Goal: Task Accomplishment & Management: Manage account settings

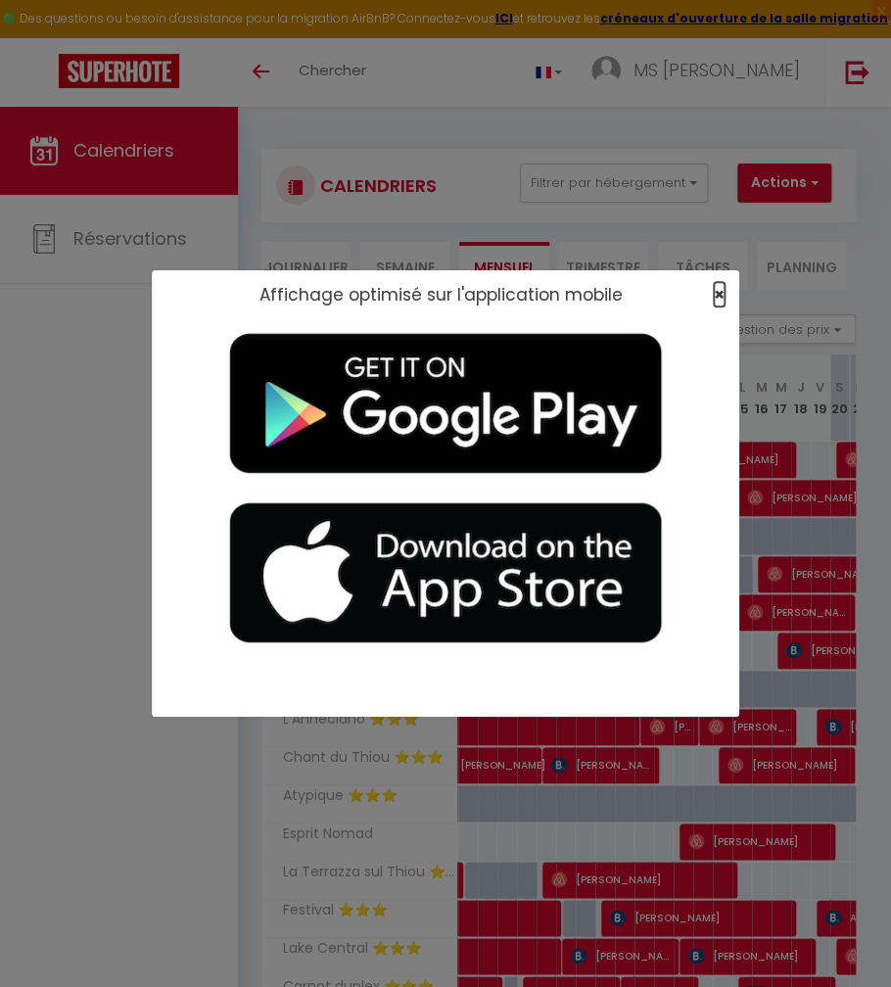
click at [717, 294] on span "×" at bounding box center [719, 294] width 11 height 24
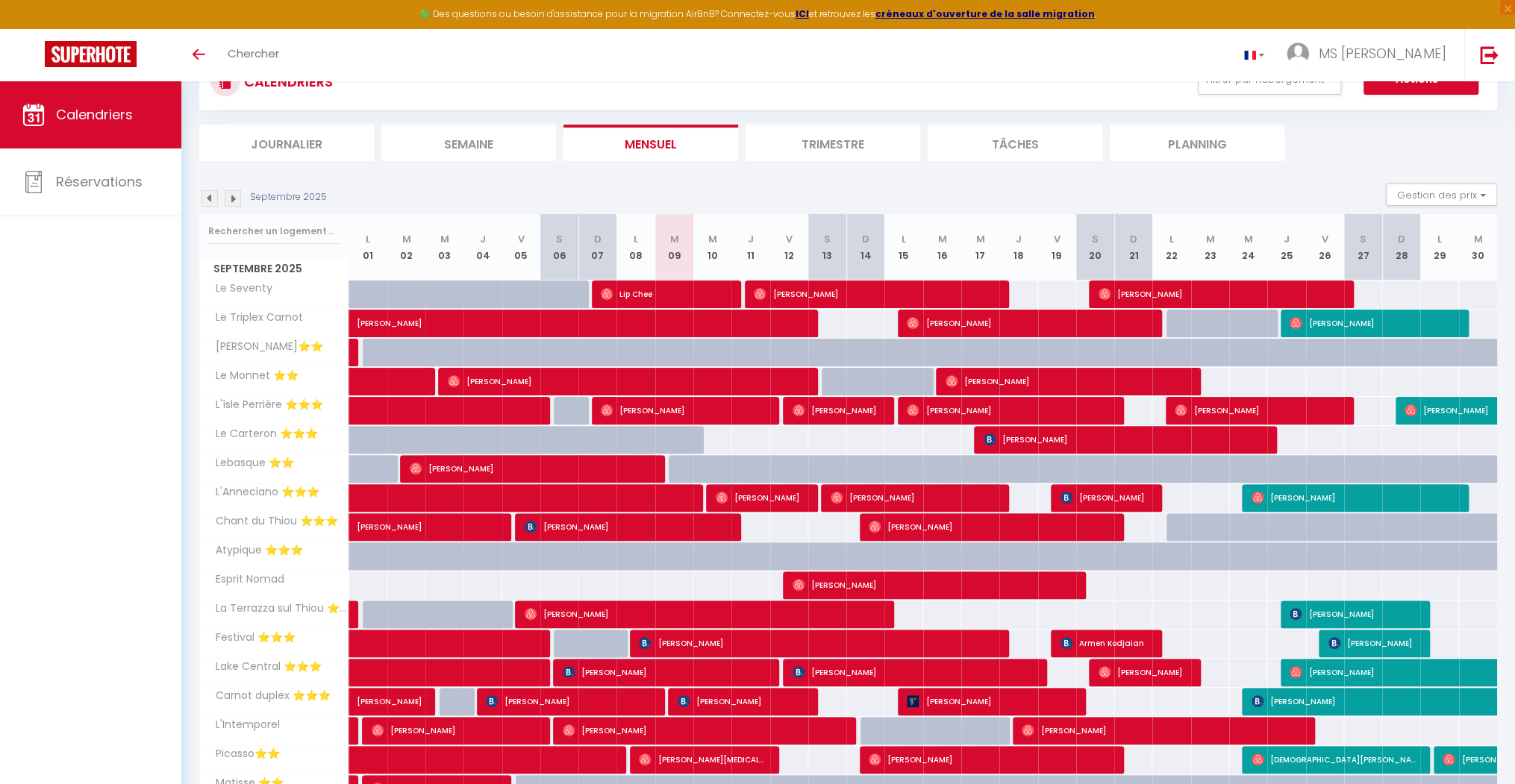
scroll to position [120, 0]
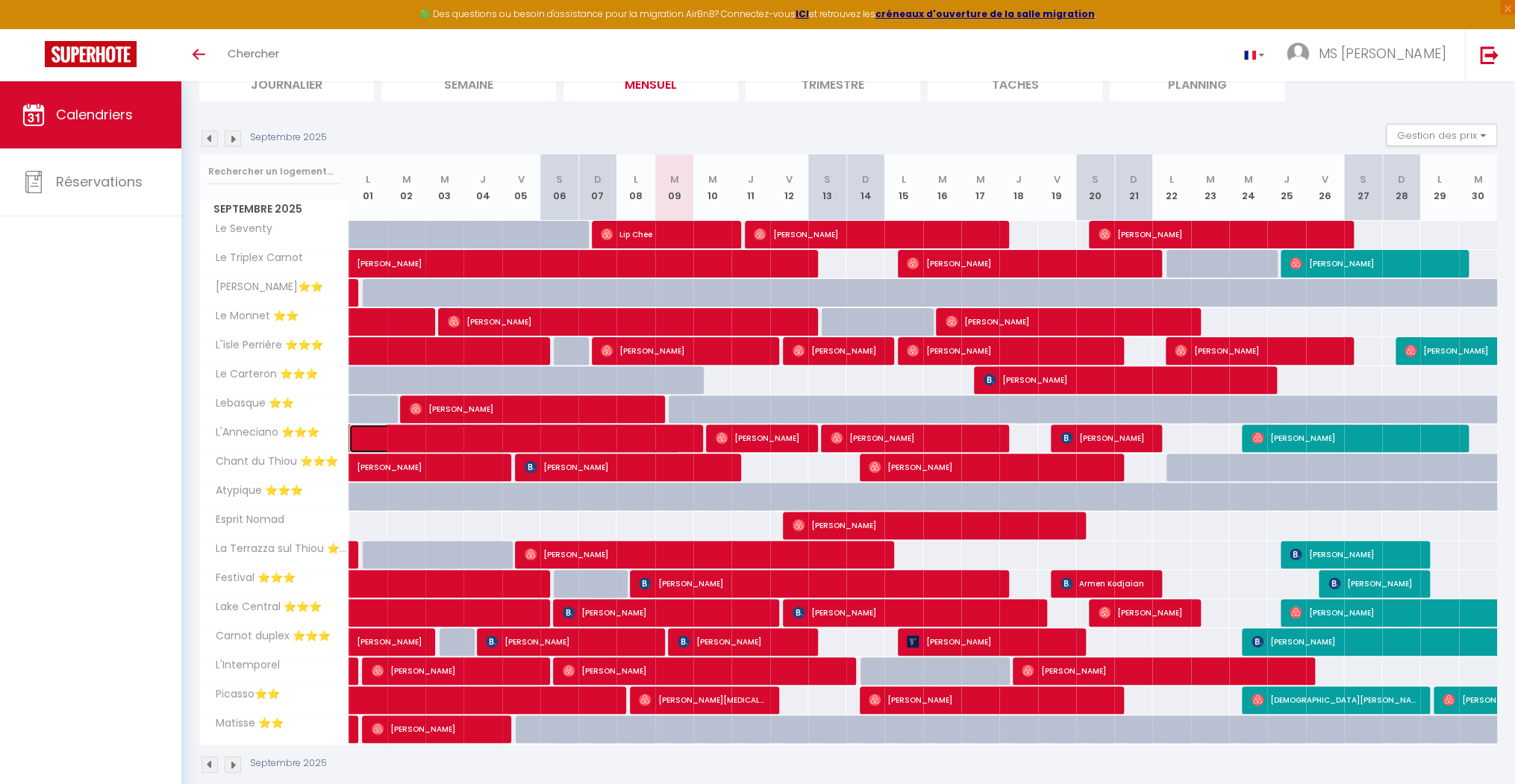
click at [661, 430] on span at bounding box center [526, 438] width 309 height 28
select select "OK"
select select "1"
select select "0"
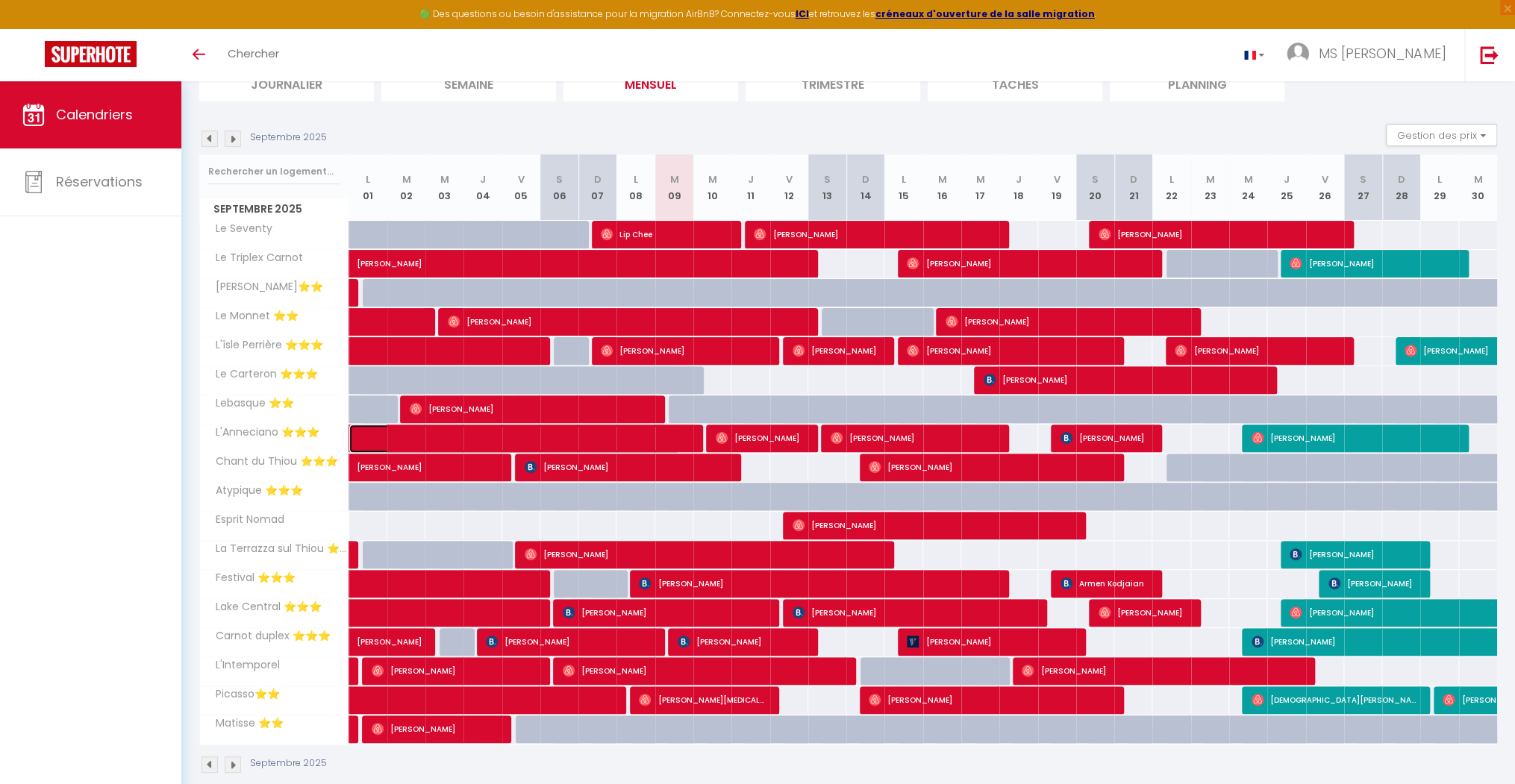
select select "1"
select select
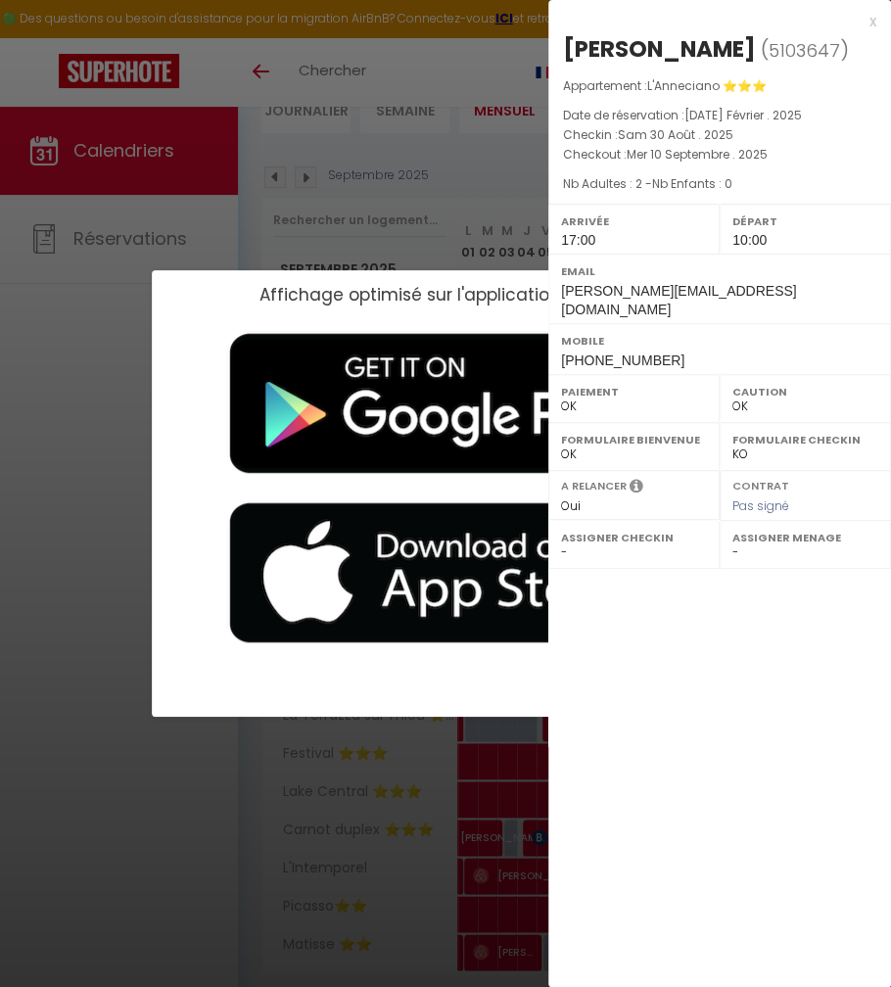
click at [319, 227] on div "Affichage optimisé sur l'application mobile ×" at bounding box center [446, 493] width 588 height 987
click at [472, 149] on div "Affichage optimisé sur l'application mobile ×" at bounding box center [446, 493] width 588 height 987
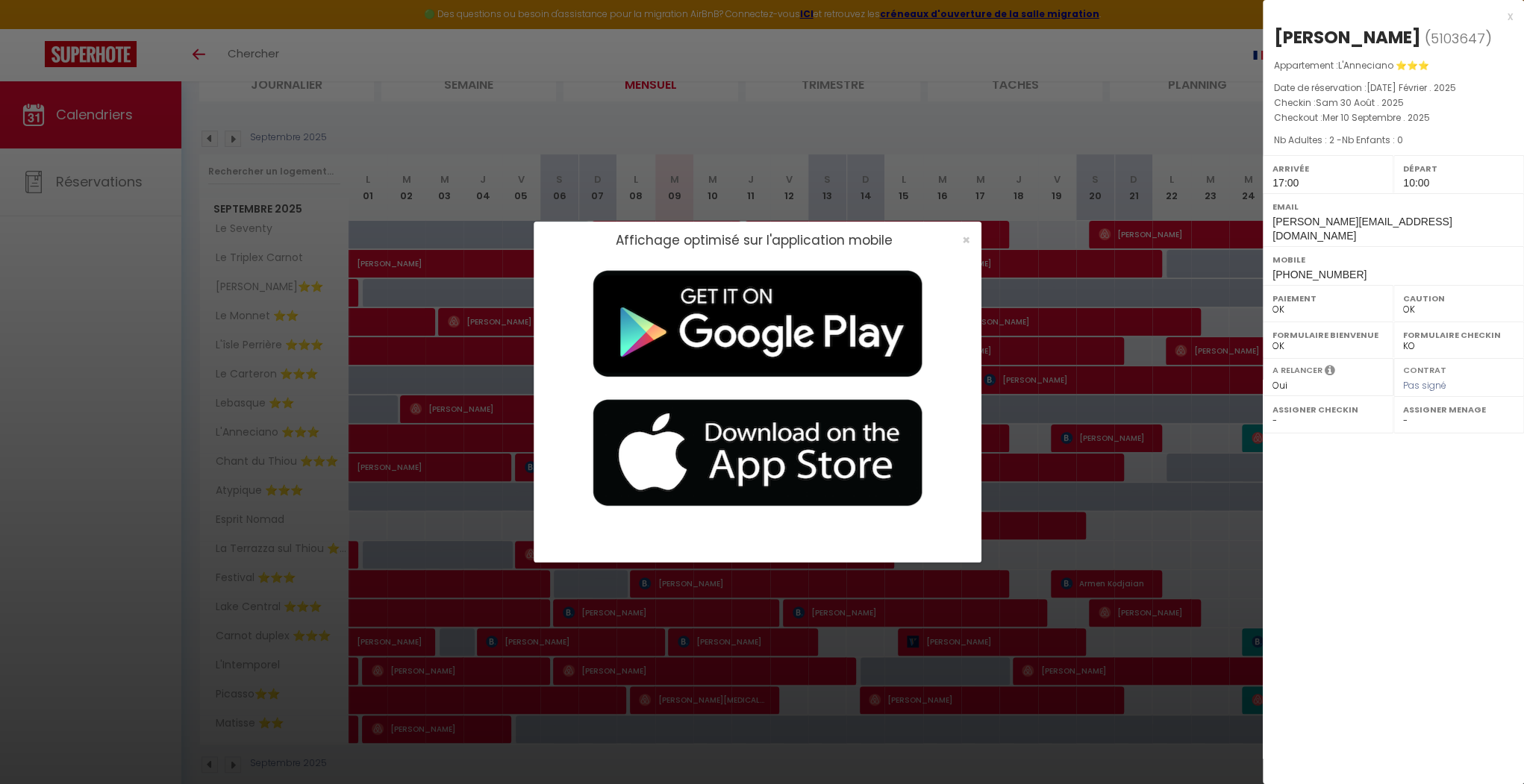
click at [1508, 12] on div "x" at bounding box center [1388, 17] width 250 height 18
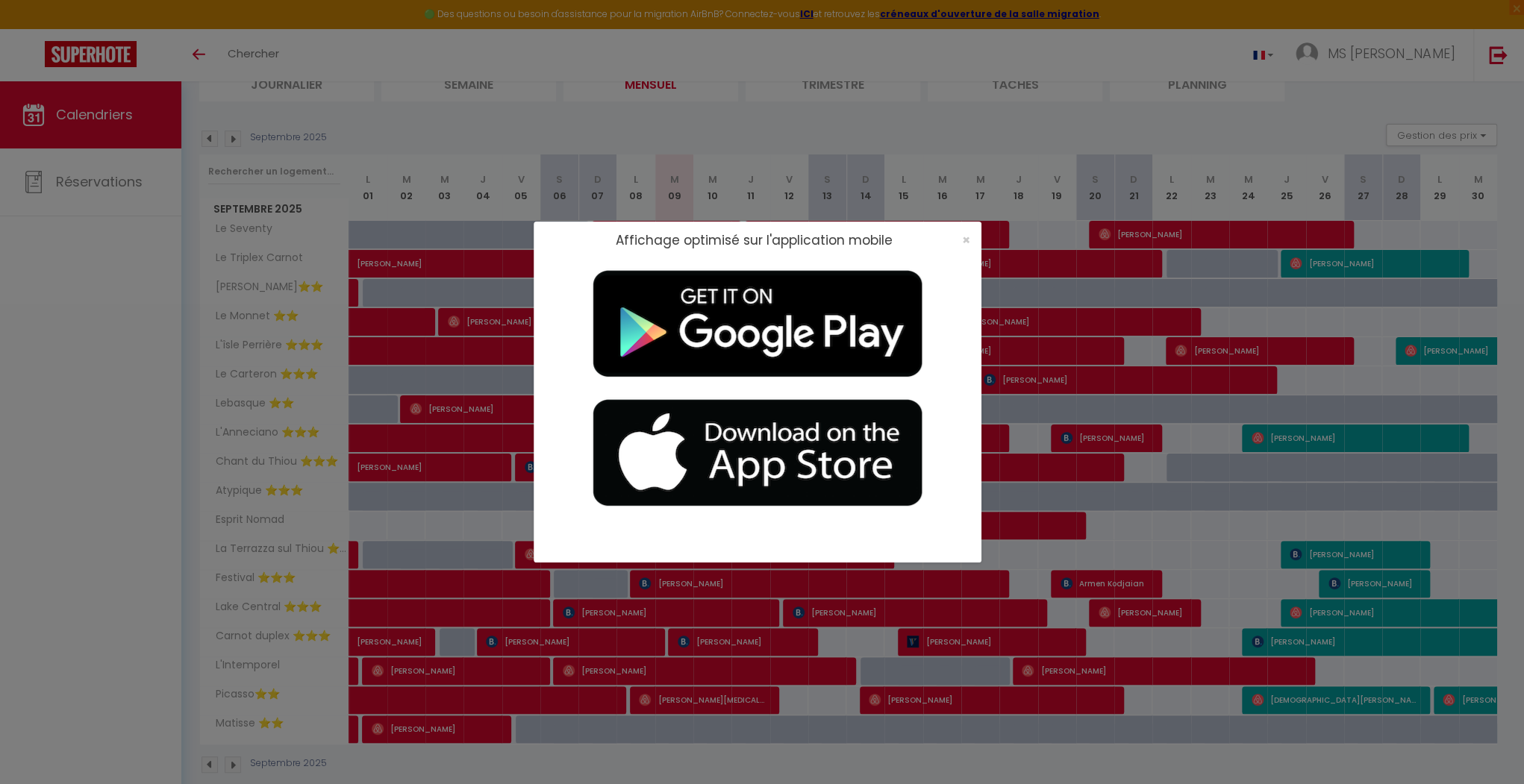
click at [1045, 143] on div "Affichage optimisé sur l'application mobile ×" at bounding box center [762, 392] width 1524 height 784
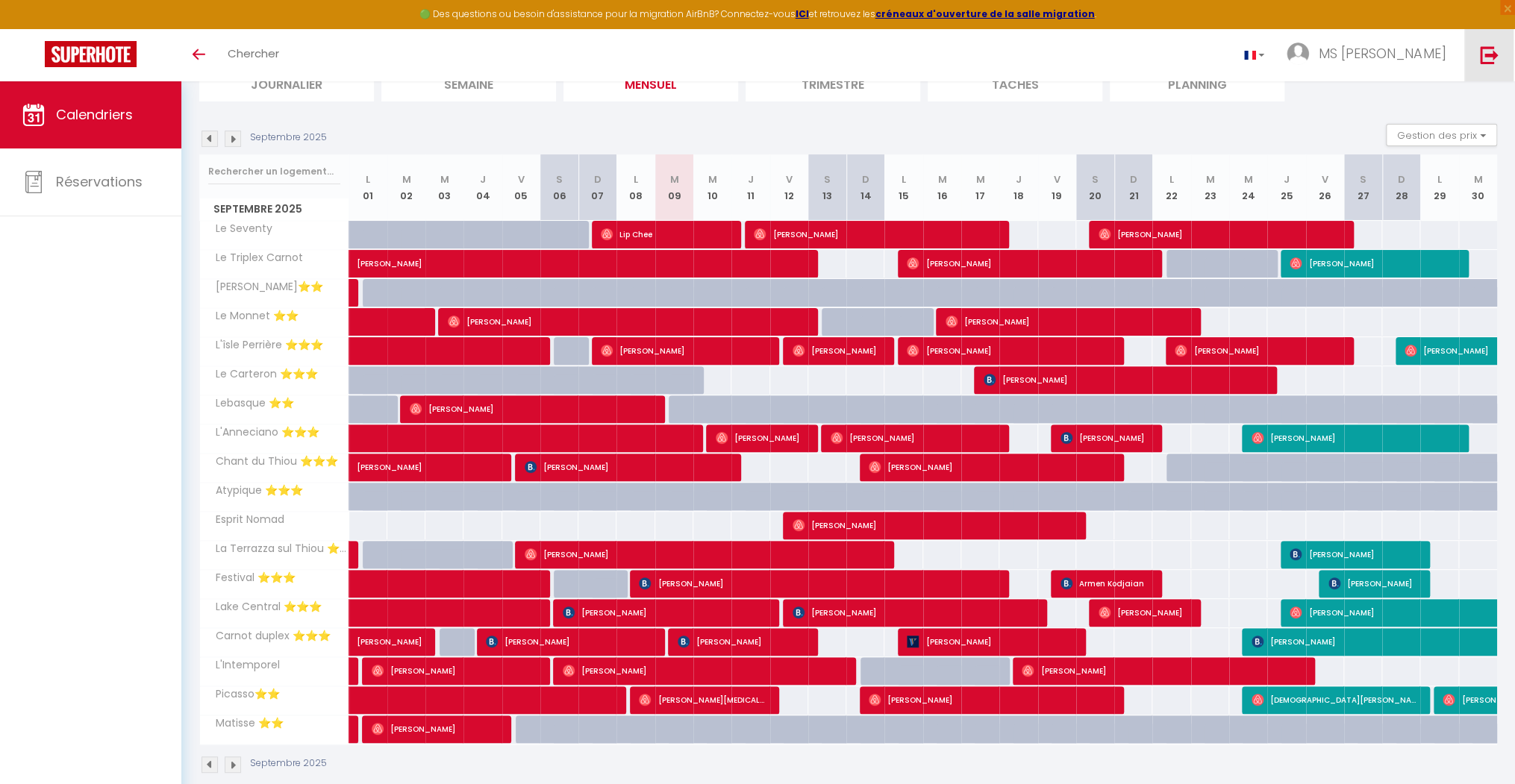
click at [1490, 74] on link at bounding box center [1489, 55] width 50 height 53
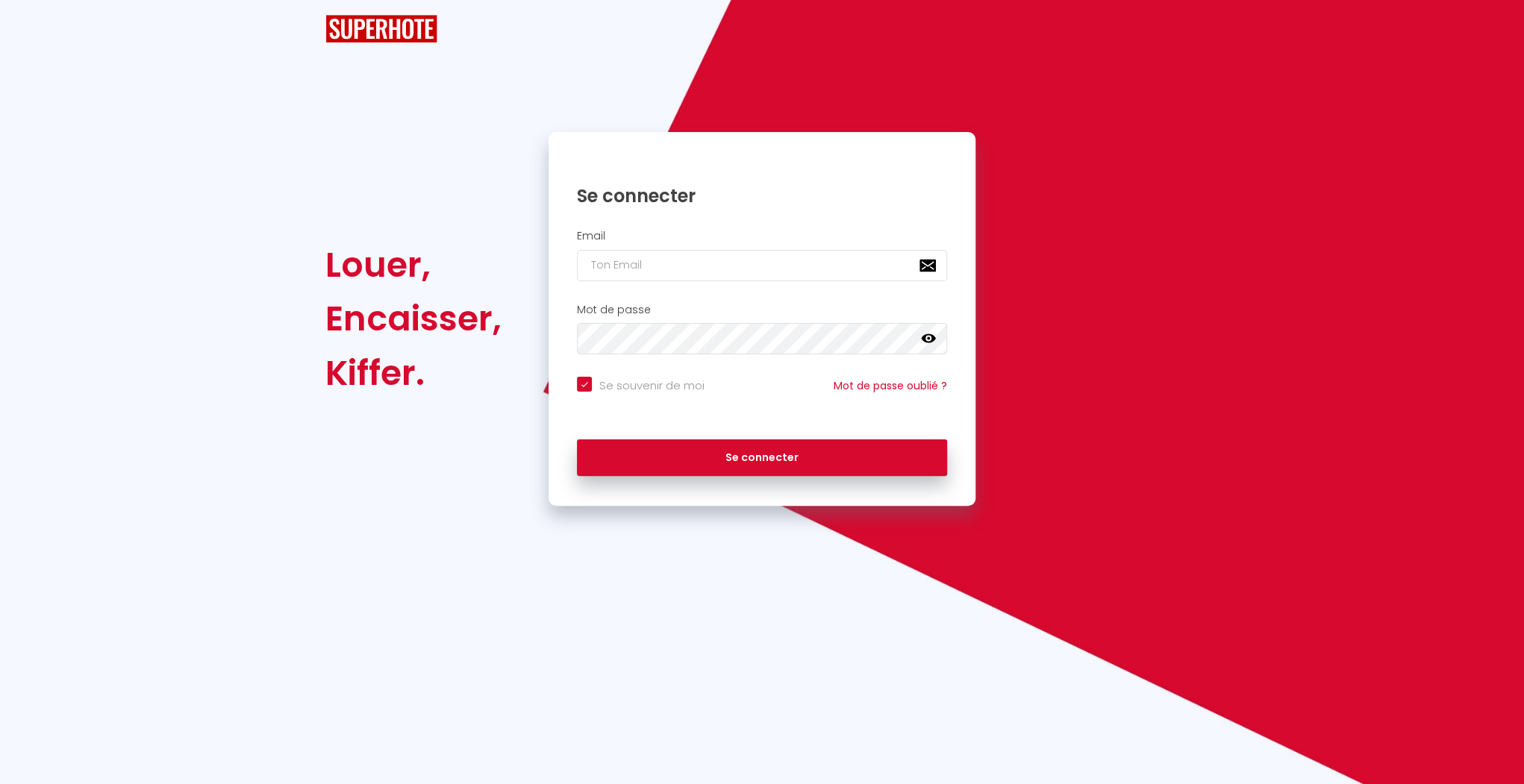
checkbox input "true"
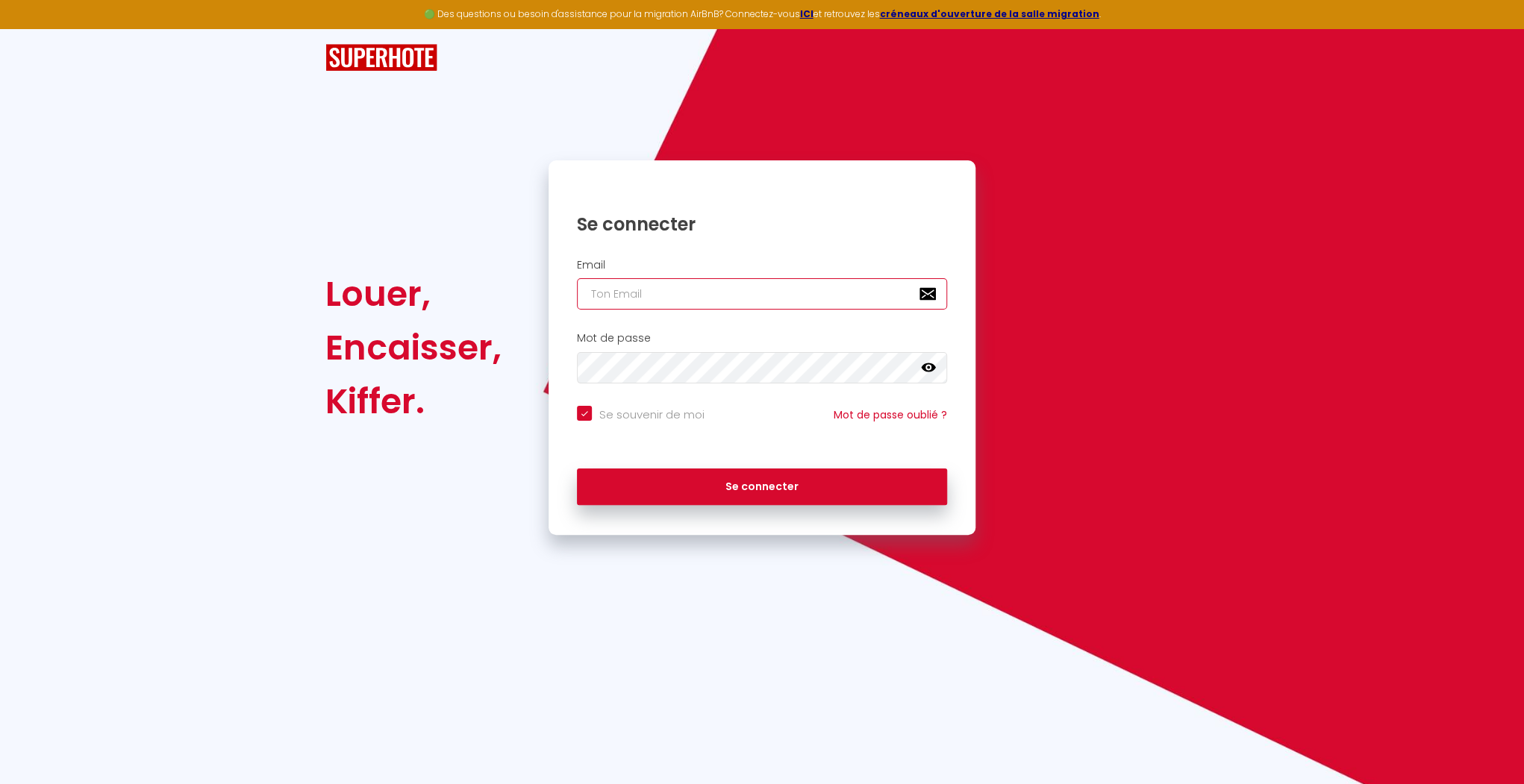
type input "[EMAIL_ADDRESS][DOMAIN_NAME]"
checkbox input "true"
drag, startPoint x: 781, startPoint y: 290, endPoint x: 777, endPoint y: 301, distance: 11.7
click at [781, 290] on input "[EMAIL_ADDRESS][DOMAIN_NAME]" at bounding box center [762, 293] width 370 height 31
type input "[EMAIL_ADDRESS][DOMAIN_NAME]"
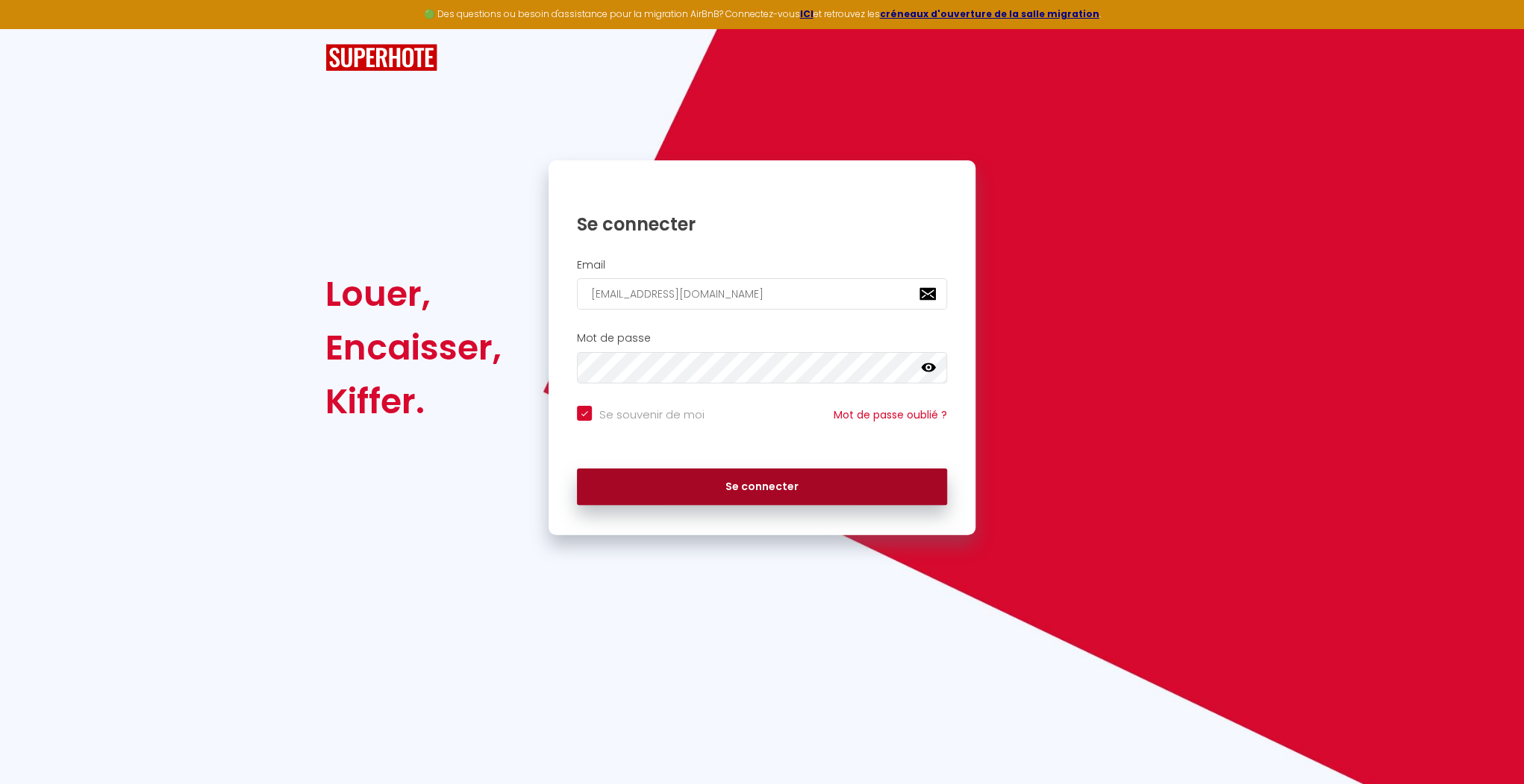
click at [759, 470] on button "Se connecter" at bounding box center [762, 487] width 370 height 37
checkbox input "true"
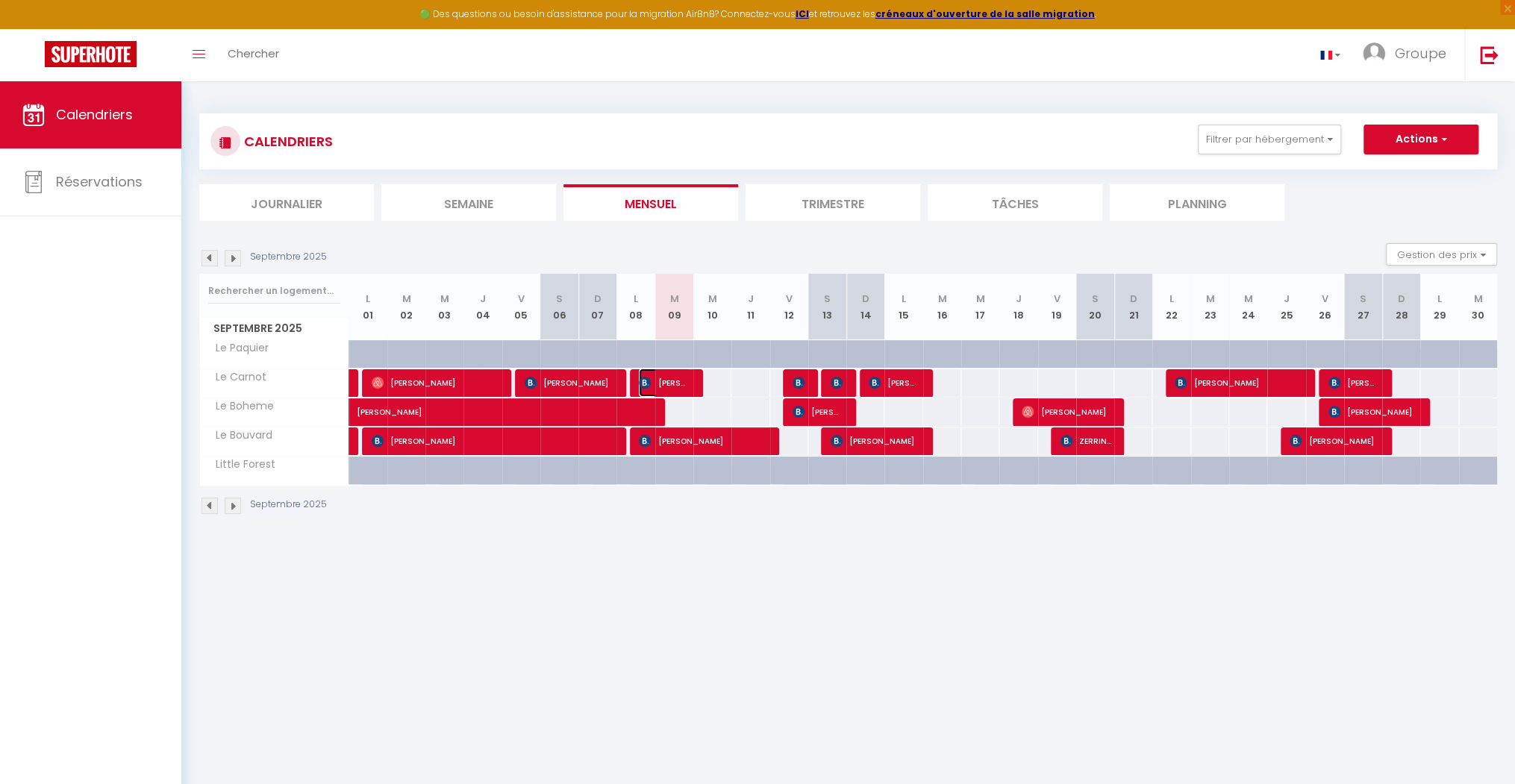
click at [688, 379] on span "[PERSON_NAME]" at bounding box center [664, 382] width 51 height 28
select select "OK"
select select "1"
select select "0"
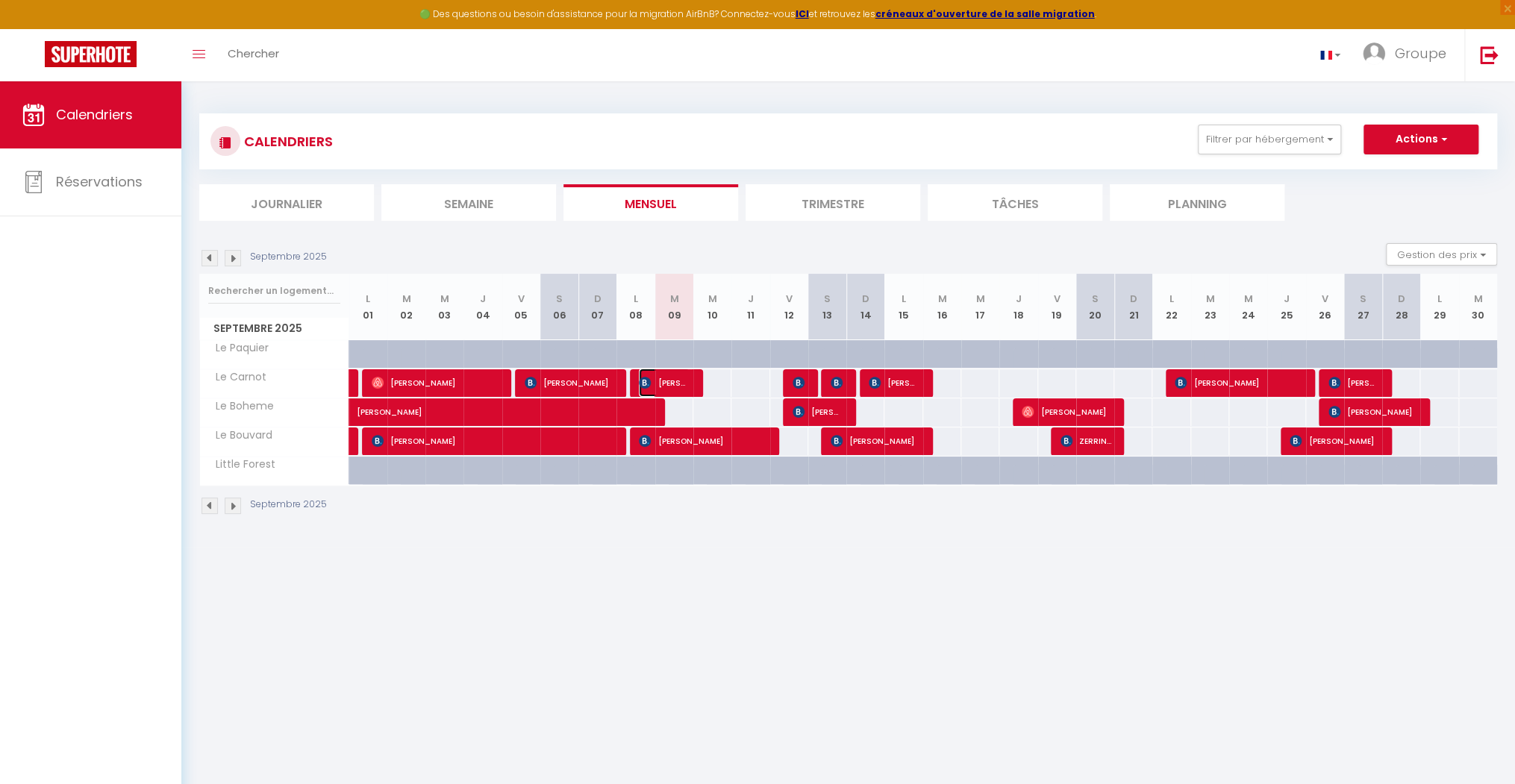
select select "1"
select select
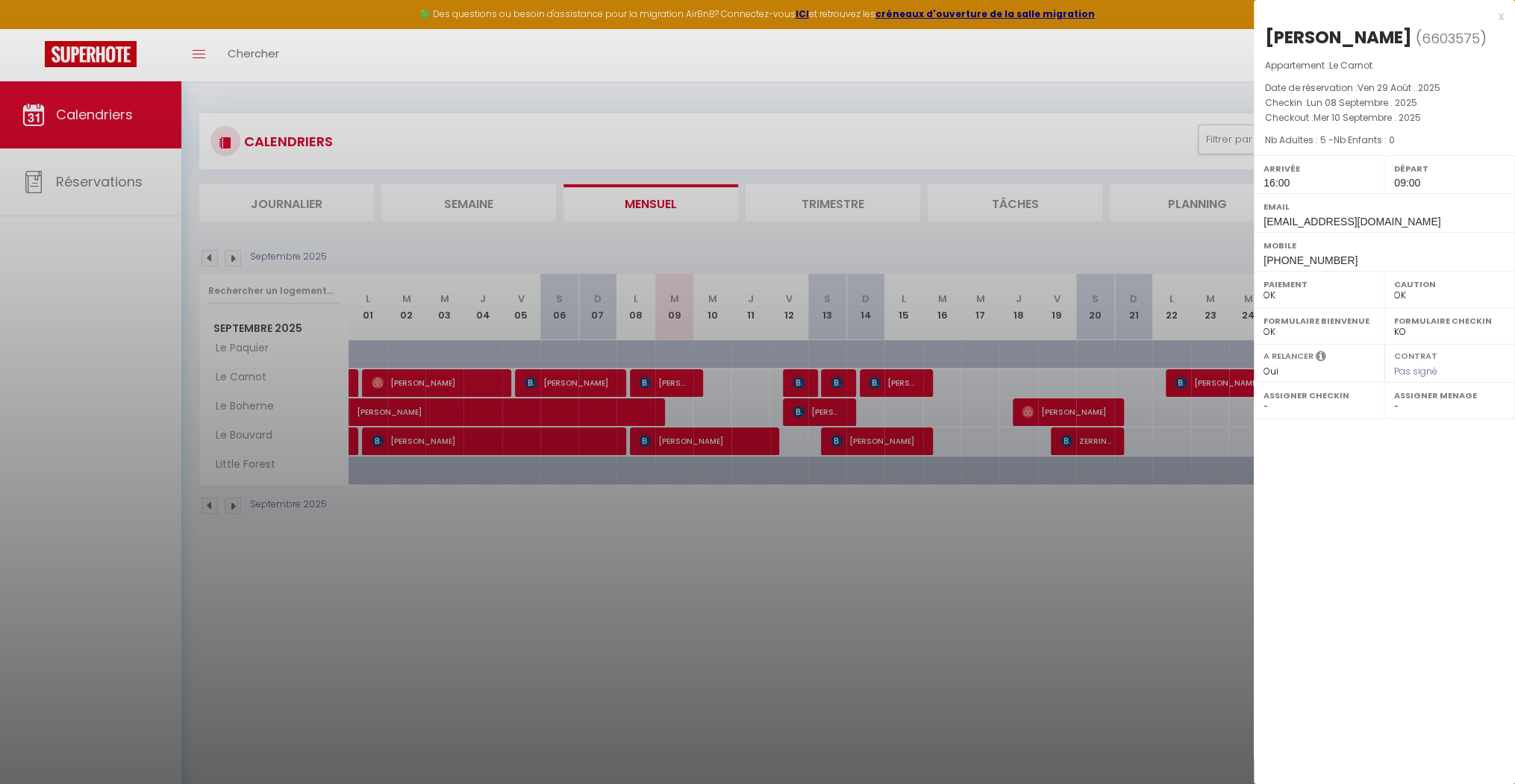
click at [770, 303] on div at bounding box center [758, 392] width 1515 height 784
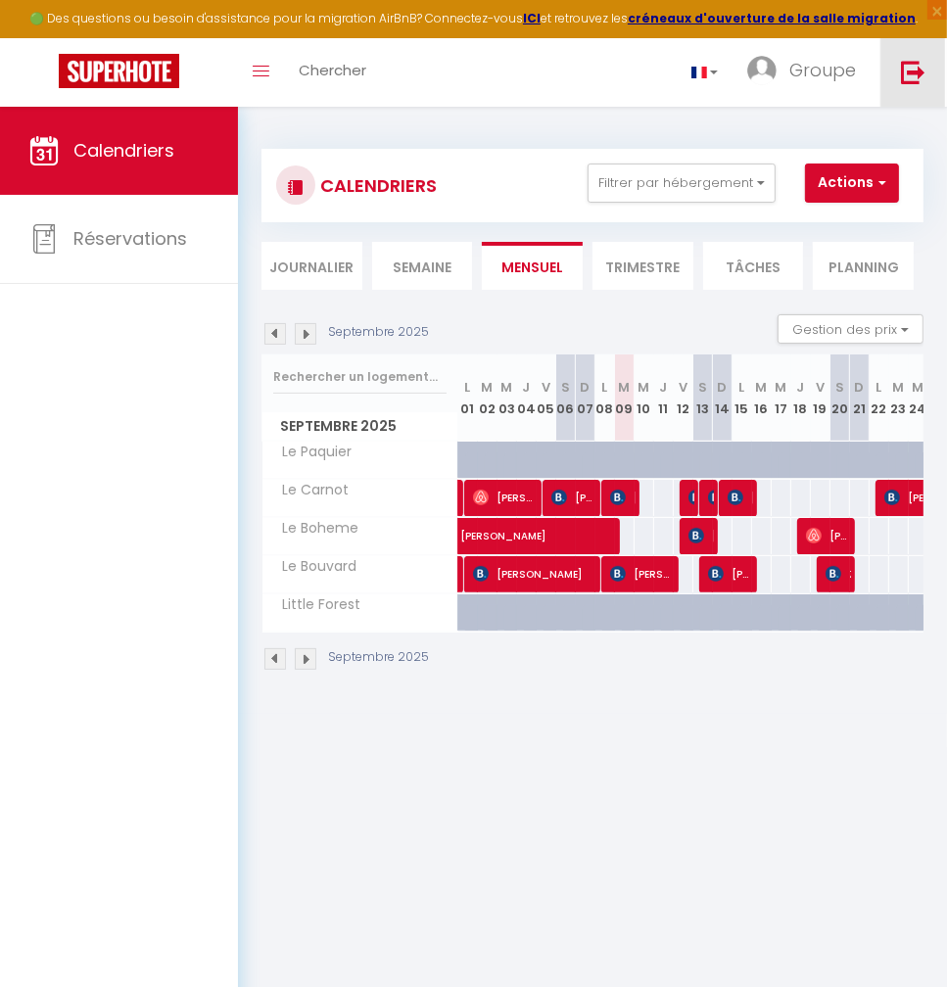
click at [892, 90] on link at bounding box center [913, 72] width 65 height 69
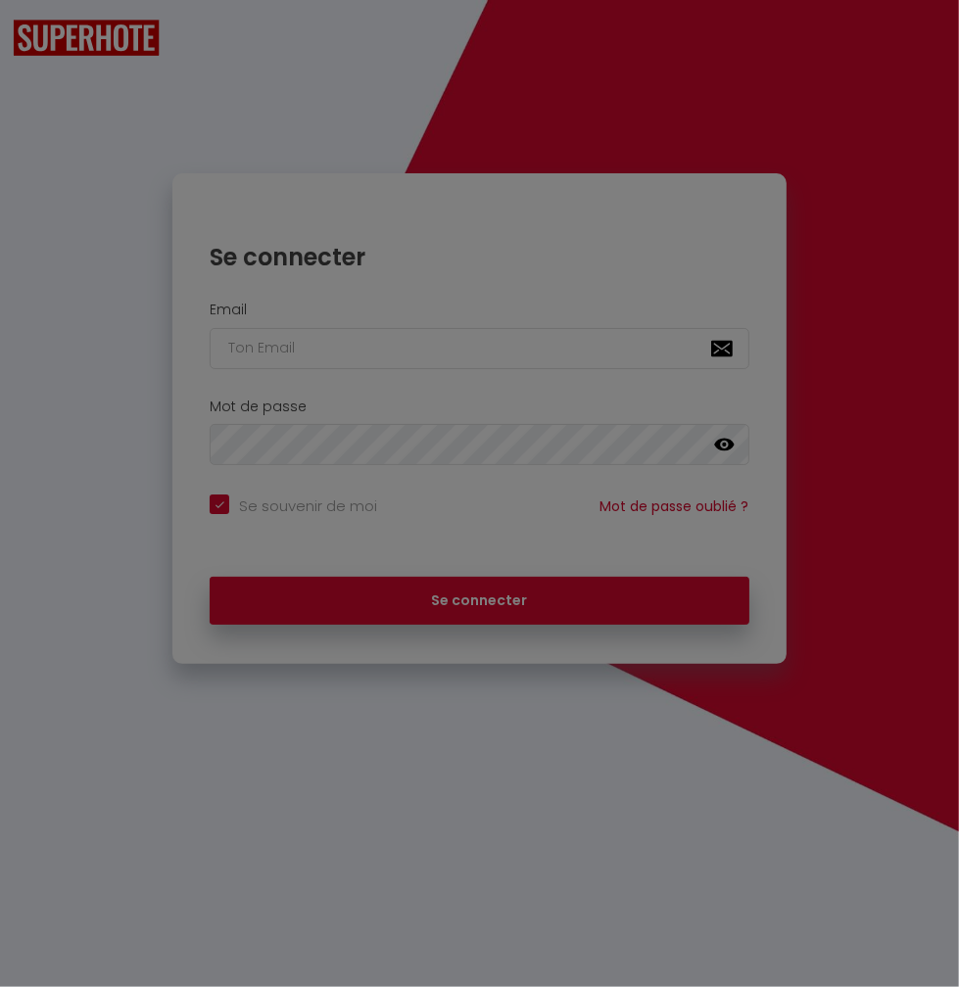
checkbox input "true"
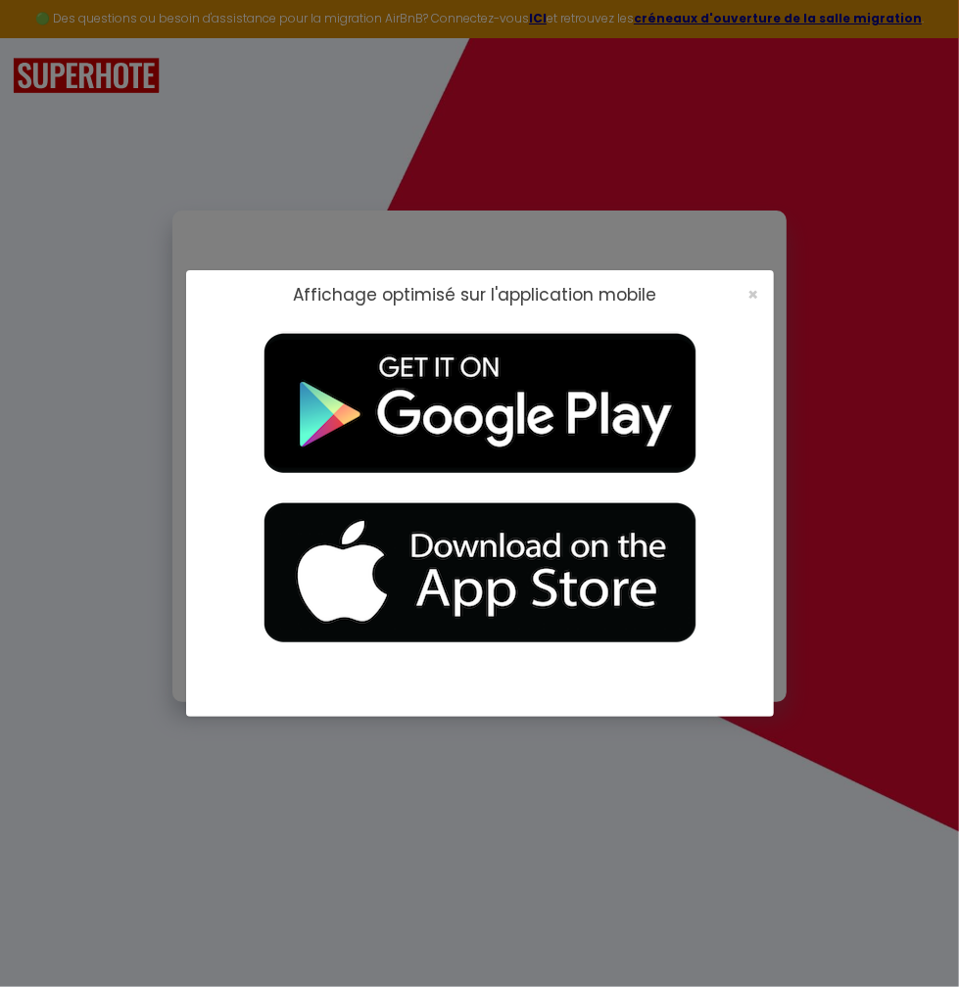
type input "[EMAIL_ADDRESS][DOMAIN_NAME]"
checkbox input "true"
click at [756, 302] on span "×" at bounding box center [753, 294] width 11 height 24
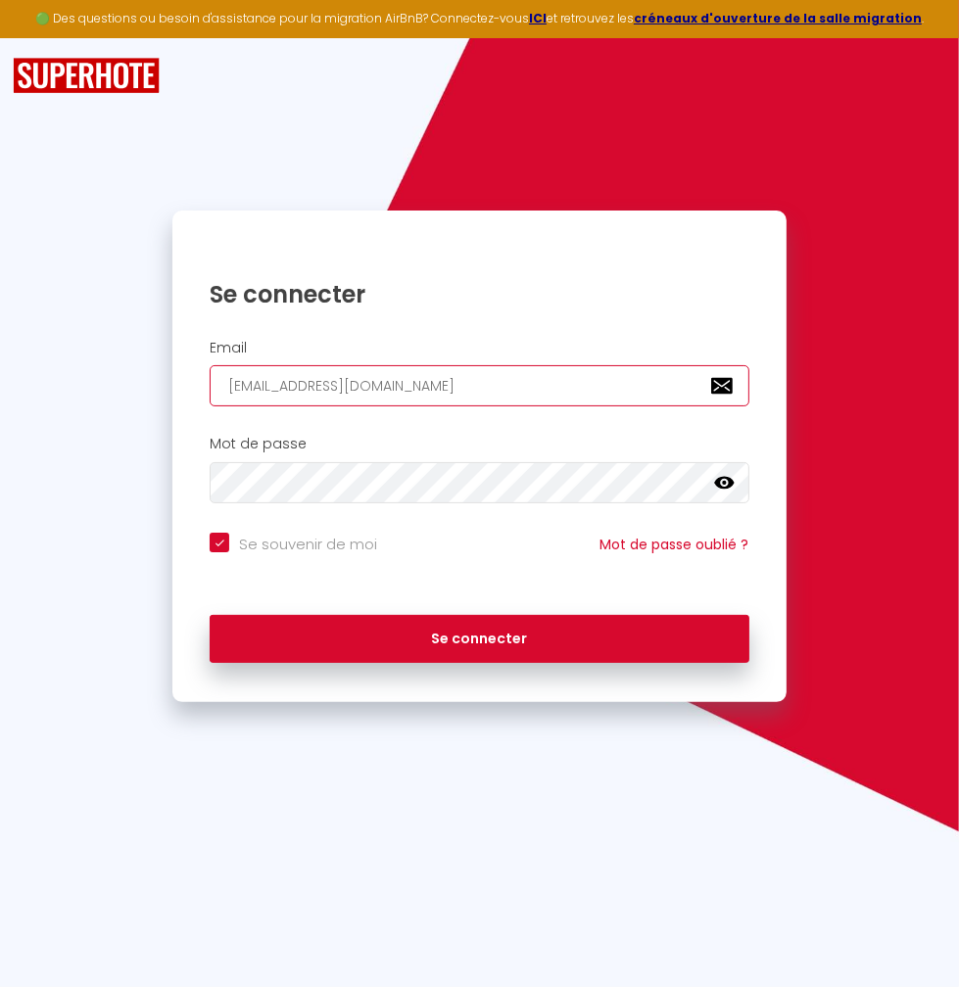
click at [511, 394] on input "[EMAIL_ADDRESS][DOMAIN_NAME]" at bounding box center [479, 385] width 539 height 41
type input "[EMAIL_ADDRESS][DOMAIN_NAME]"
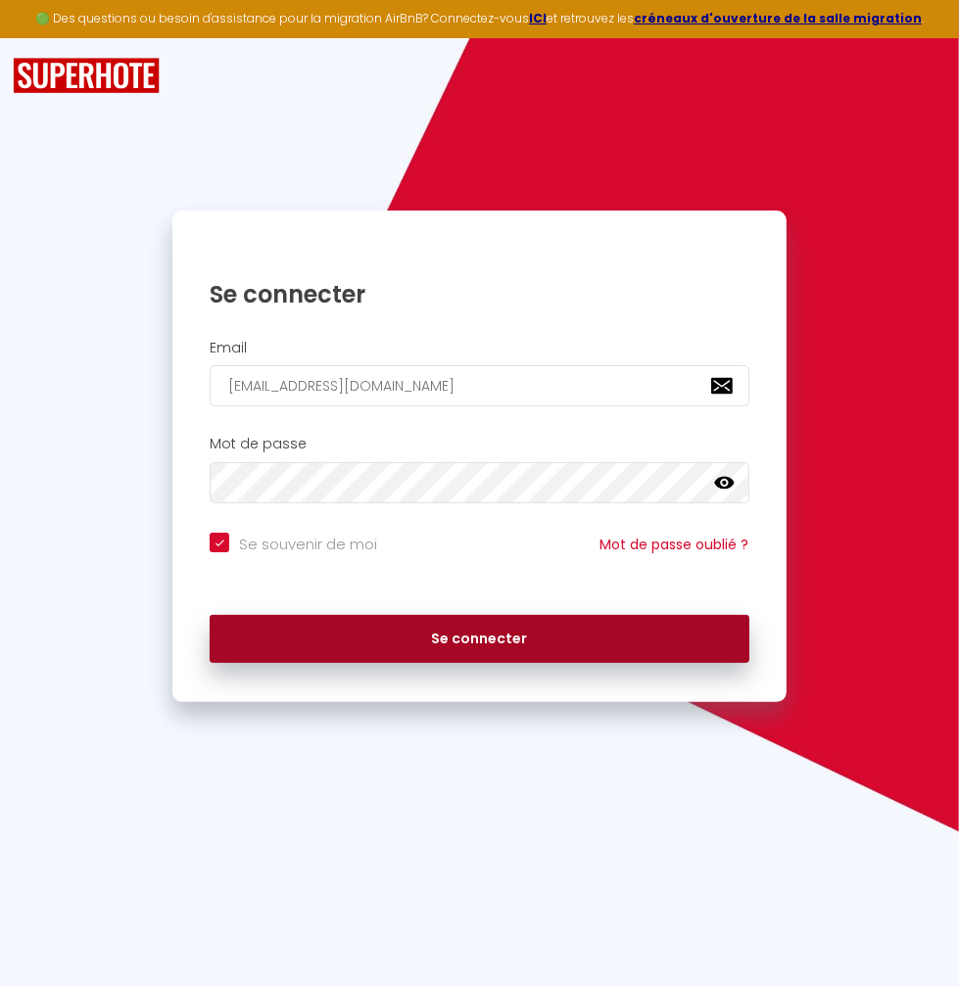
click at [435, 634] on button "Se connecter" at bounding box center [479, 639] width 539 height 49
checkbox input "true"
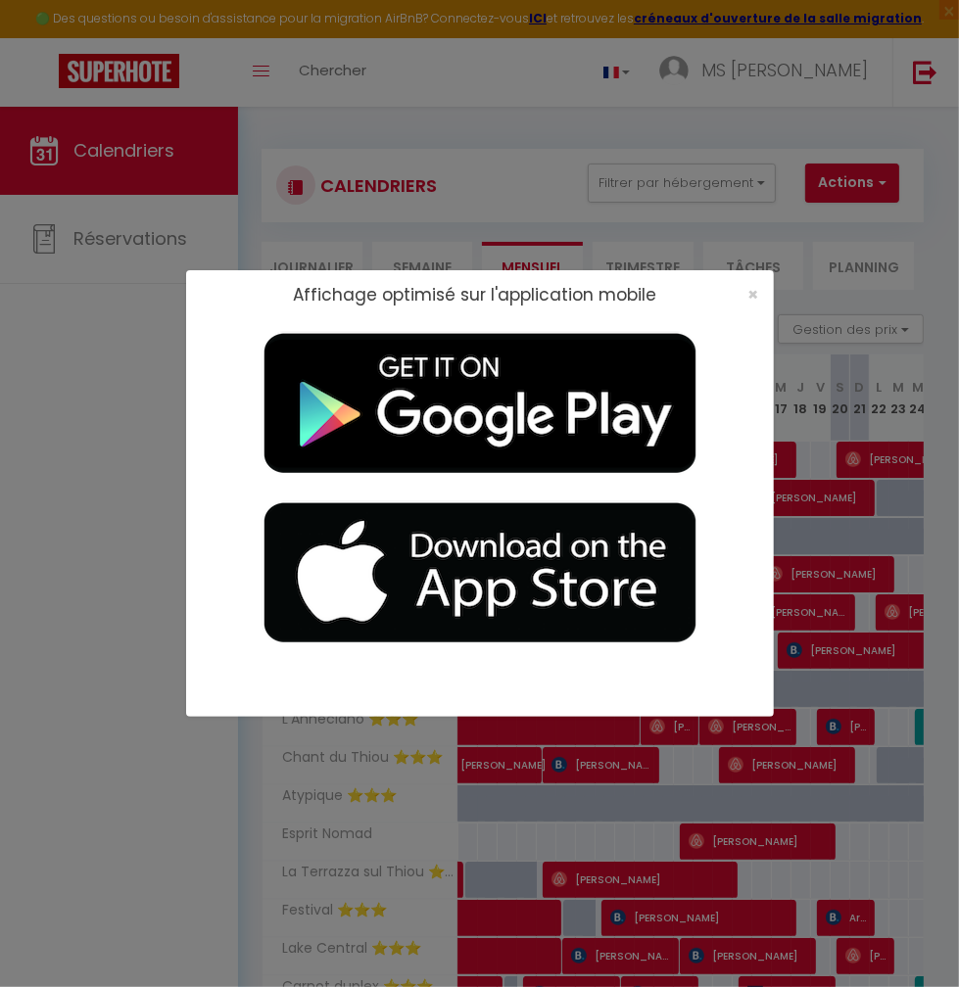
click at [759, 298] on div "×" at bounding box center [747, 295] width 49 height 20
click at [752, 293] on span "×" at bounding box center [753, 294] width 11 height 24
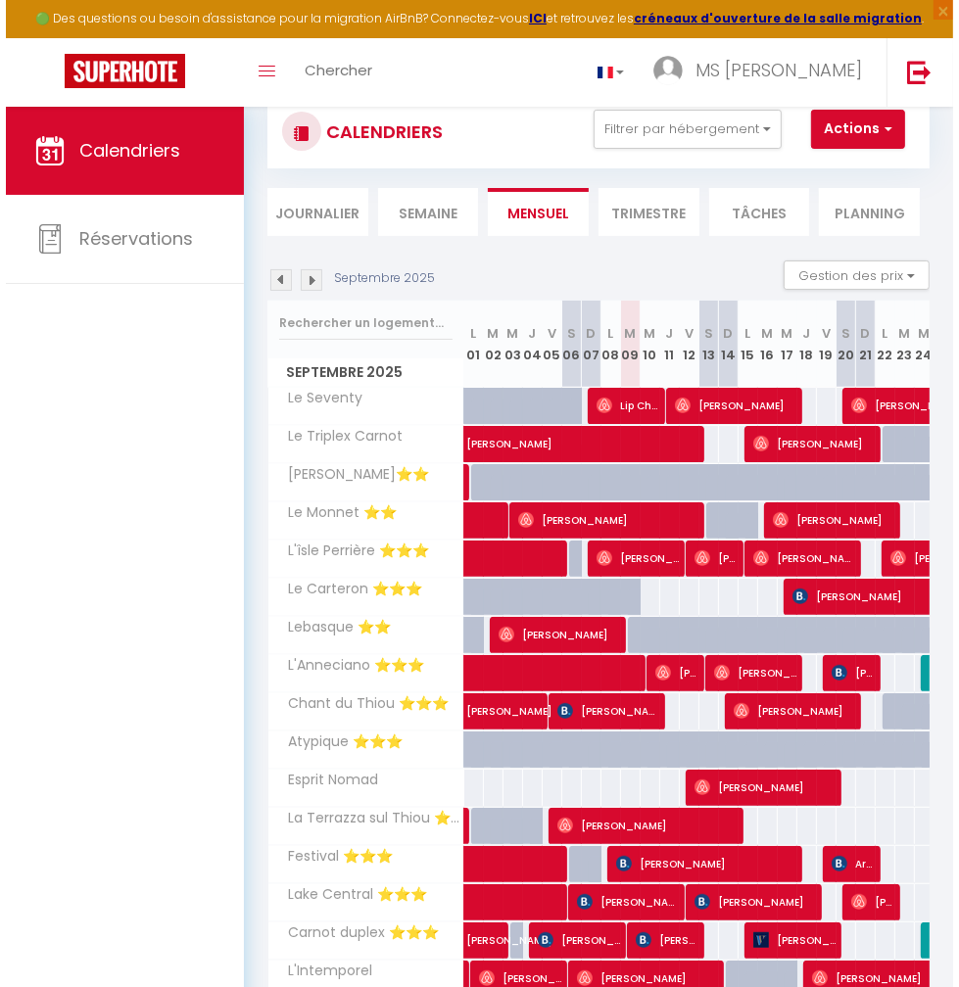
scroll to position [78, 0]
